Goal: Information Seeking & Learning: Learn about a topic

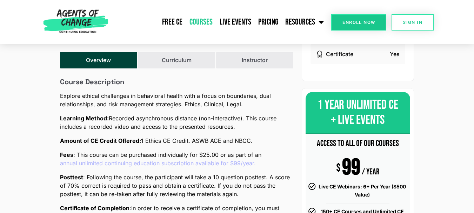
click at [197, 22] on link "Courses" at bounding box center [201, 22] width 30 height 18
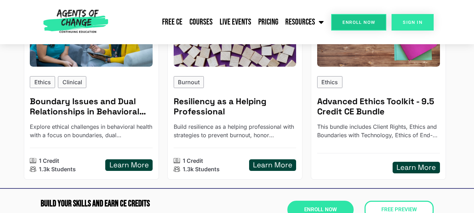
click at [412, 27] on link "SIGN IN" at bounding box center [412, 22] width 42 height 16
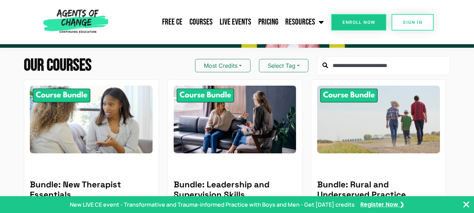
scroll to position [65, 0]
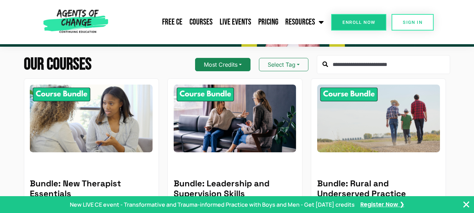
click at [241, 63] on button "Most Credits" at bounding box center [222, 64] width 55 height 13
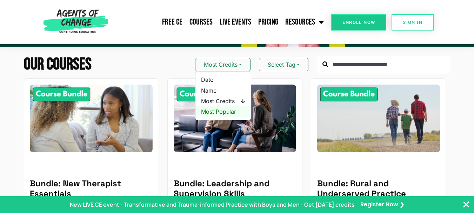
click at [224, 113] on span "Most Popular" at bounding box center [223, 112] width 44 height 8
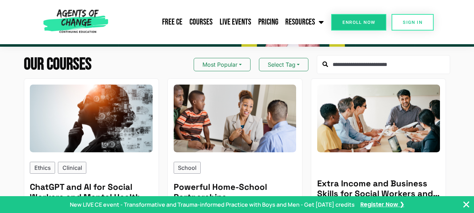
click at [463, 204] on icon "Close Banner" at bounding box center [466, 204] width 8 height 8
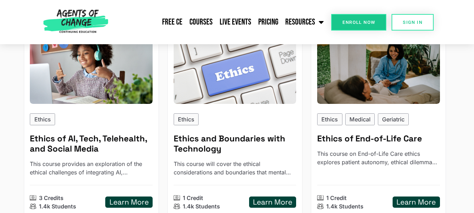
scroll to position [528, 0]
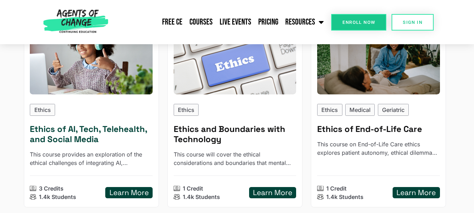
click at [122, 192] on h5 "Learn More" at bounding box center [128, 192] width 39 height 9
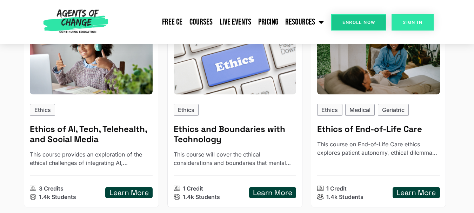
click at [417, 24] on span "SIGN IN" at bounding box center [413, 22] width 20 height 5
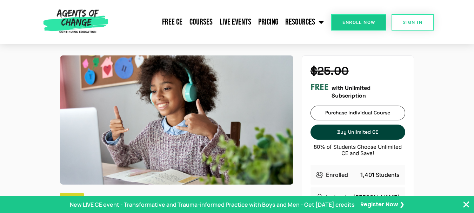
click at [466, 205] on icon "Close Banner" at bounding box center [466, 204] width 8 height 8
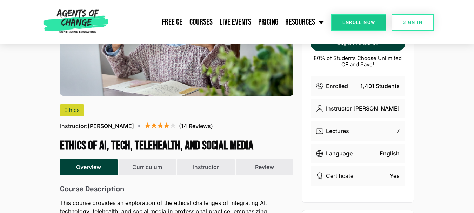
scroll to position [65, 0]
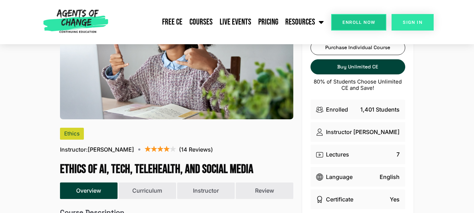
click at [404, 24] on span "SIGN IN" at bounding box center [413, 22] width 20 height 5
